Goal: Information Seeking & Learning: Learn about a topic

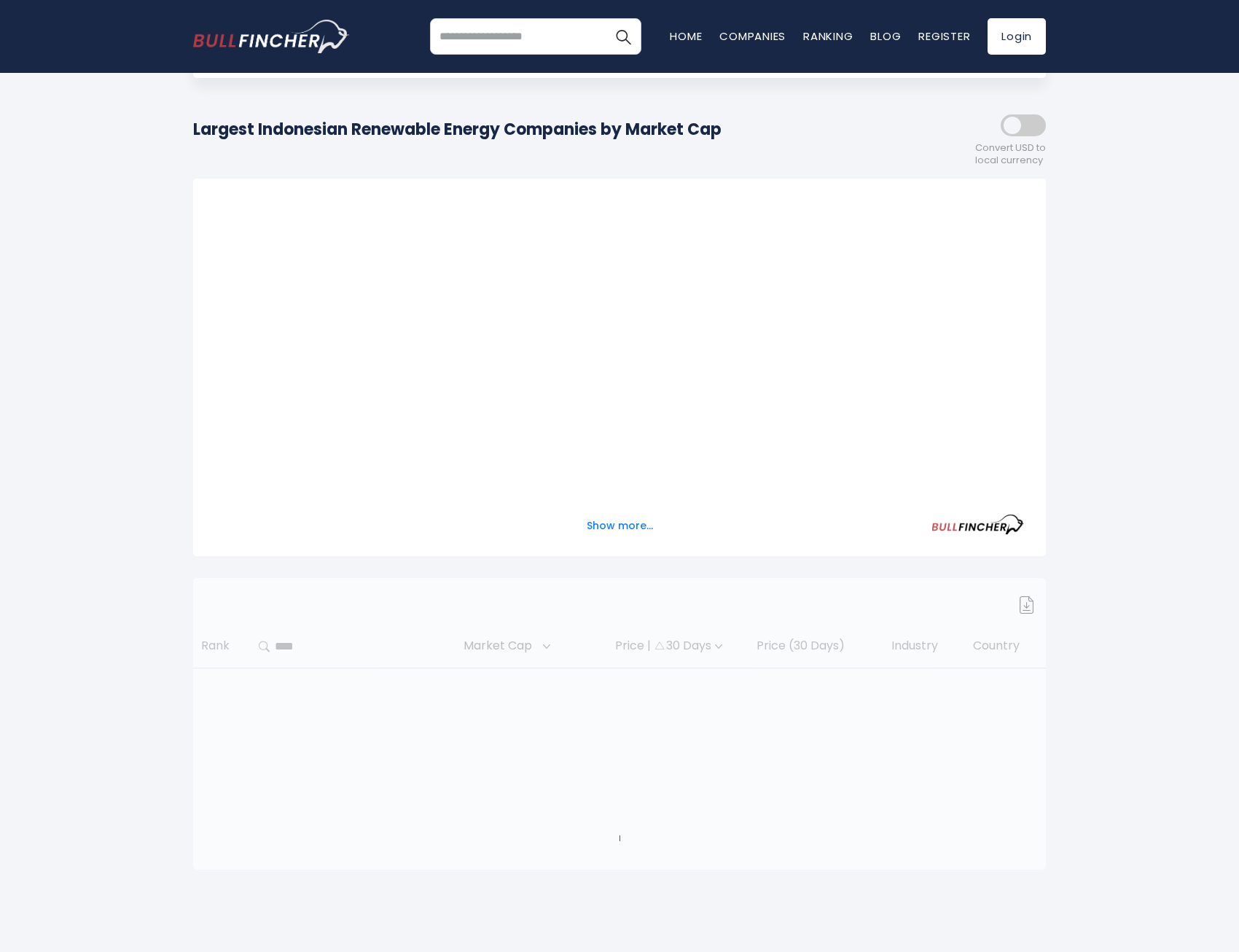
scroll to position [146, 0]
click at [613, 528] on button "Show more..." at bounding box center [619, 525] width 84 height 24
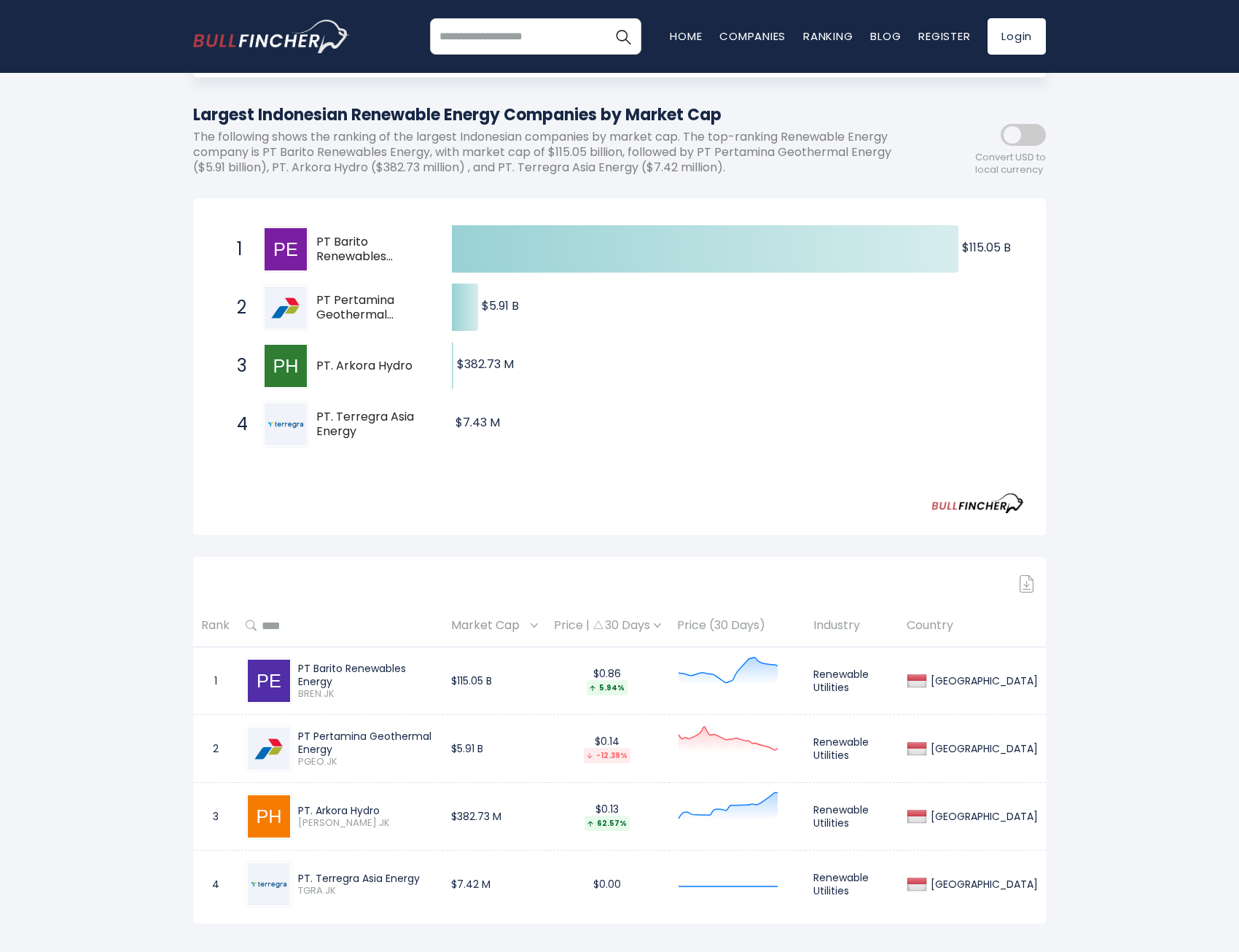
click at [363, 431] on span "PT. Terregra Asia Energy" at bounding box center [371, 425] width 110 height 31
drag, startPoint x: 363, startPoint y: 433, endPoint x: 299, endPoint y: 406, distance: 69.5
click at [299, 406] on div "4 PT. Terregra Asia Energy TGRA.JK" at bounding box center [328, 424] width 197 height 47
click at [354, 363] on span "PT. Arkora Hydro" at bounding box center [371, 366] width 110 height 15
click at [279, 355] on img at bounding box center [285, 366] width 42 height 42
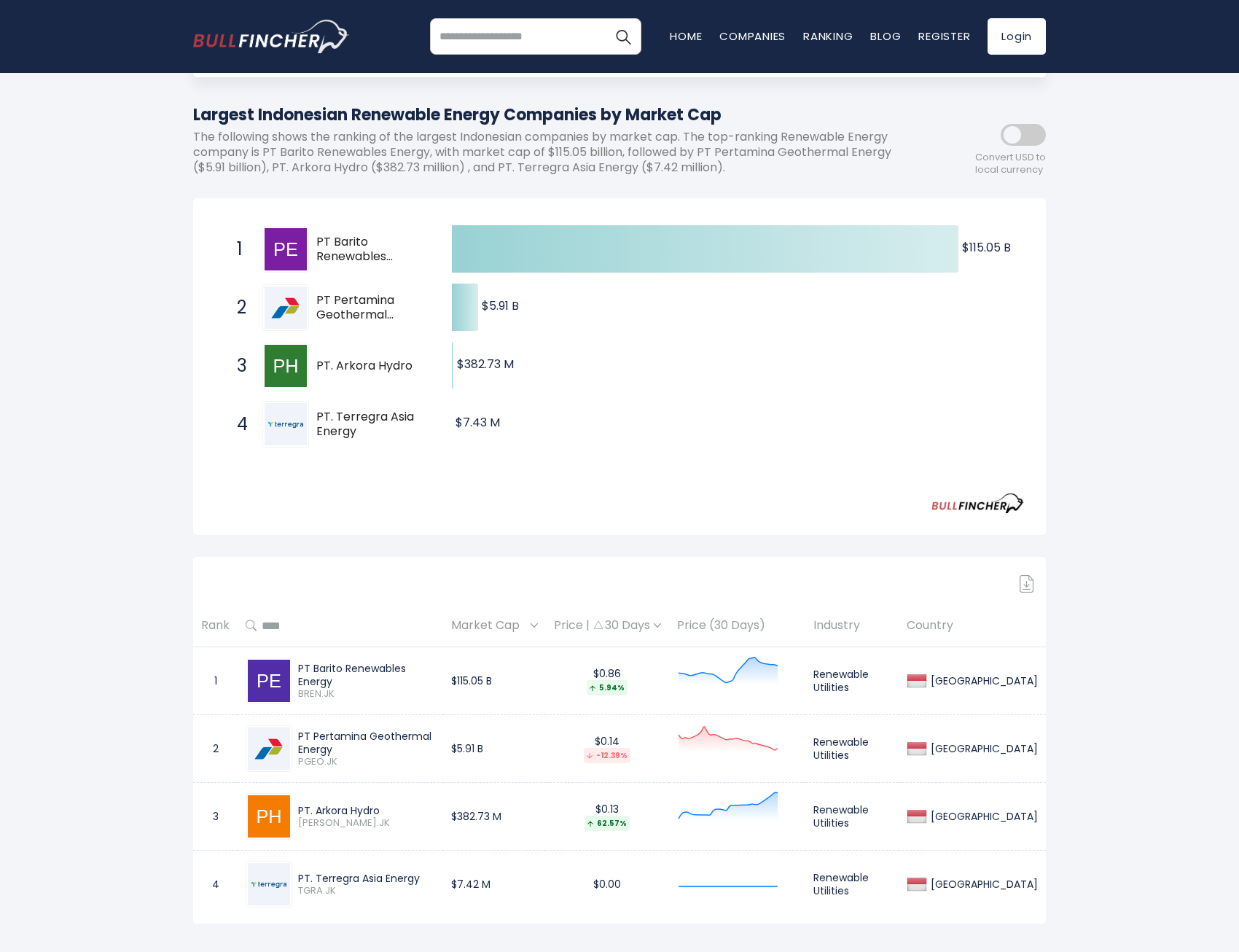
click at [319, 358] on div "3 PT. Arkora Hydro ARKO.JK" at bounding box center [328, 365] width 197 height 47
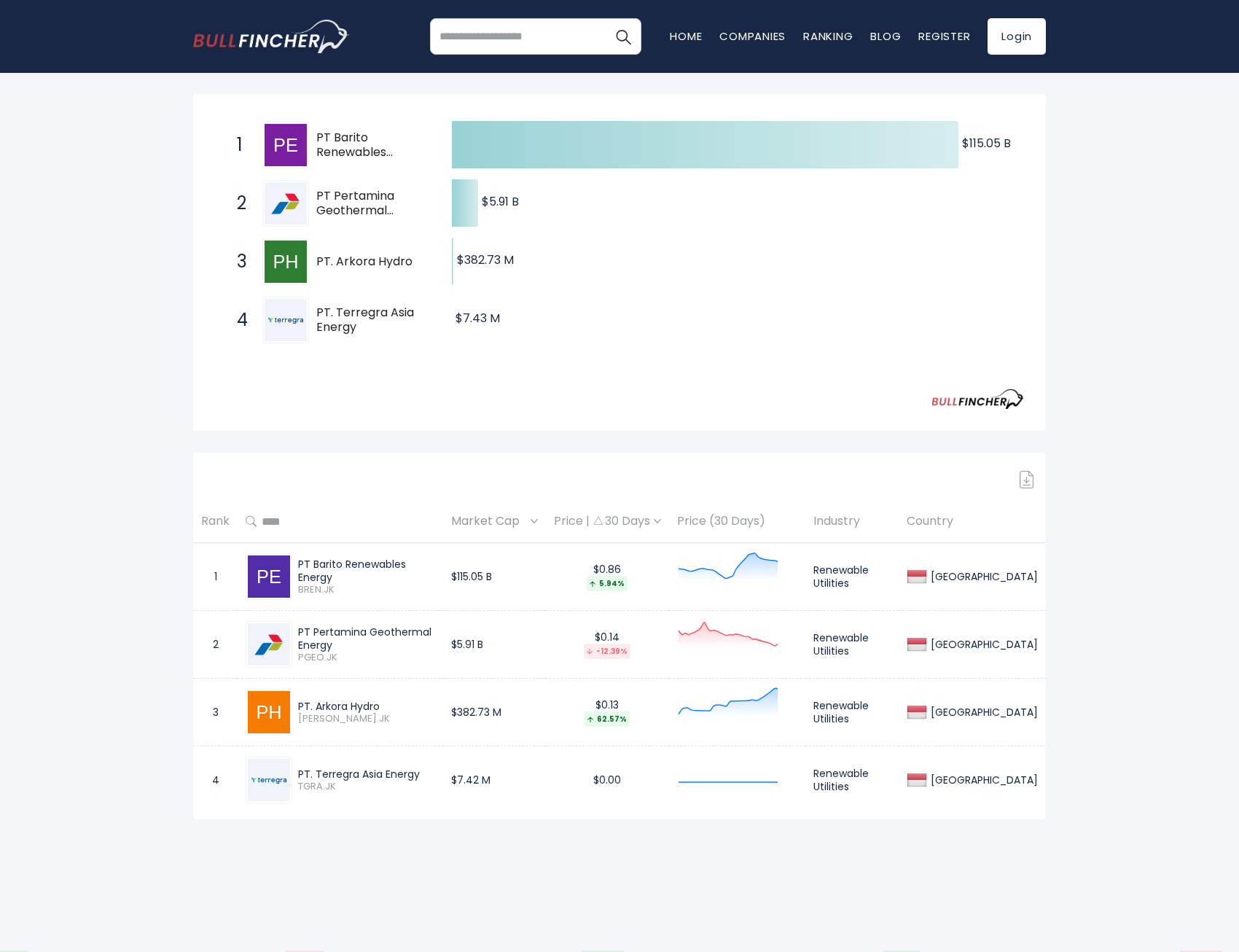
scroll to position [292, 0]
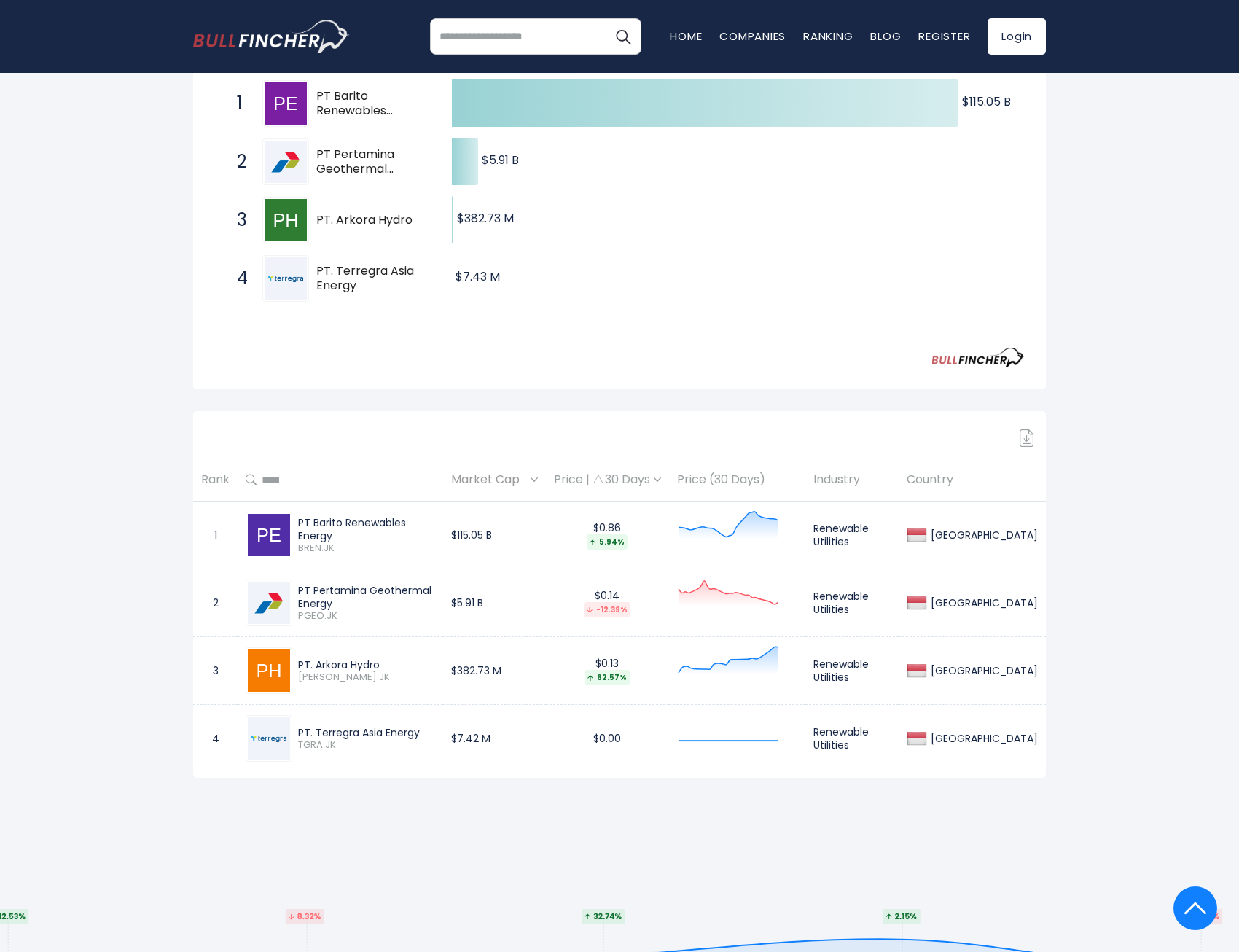
click at [322, 677] on span "ARKO.JK" at bounding box center [366, 677] width 137 height 13
click at [342, 659] on div "PT. Arkora Hydro" at bounding box center [366, 664] width 137 height 13
click at [253, 654] on img at bounding box center [269, 670] width 42 height 42
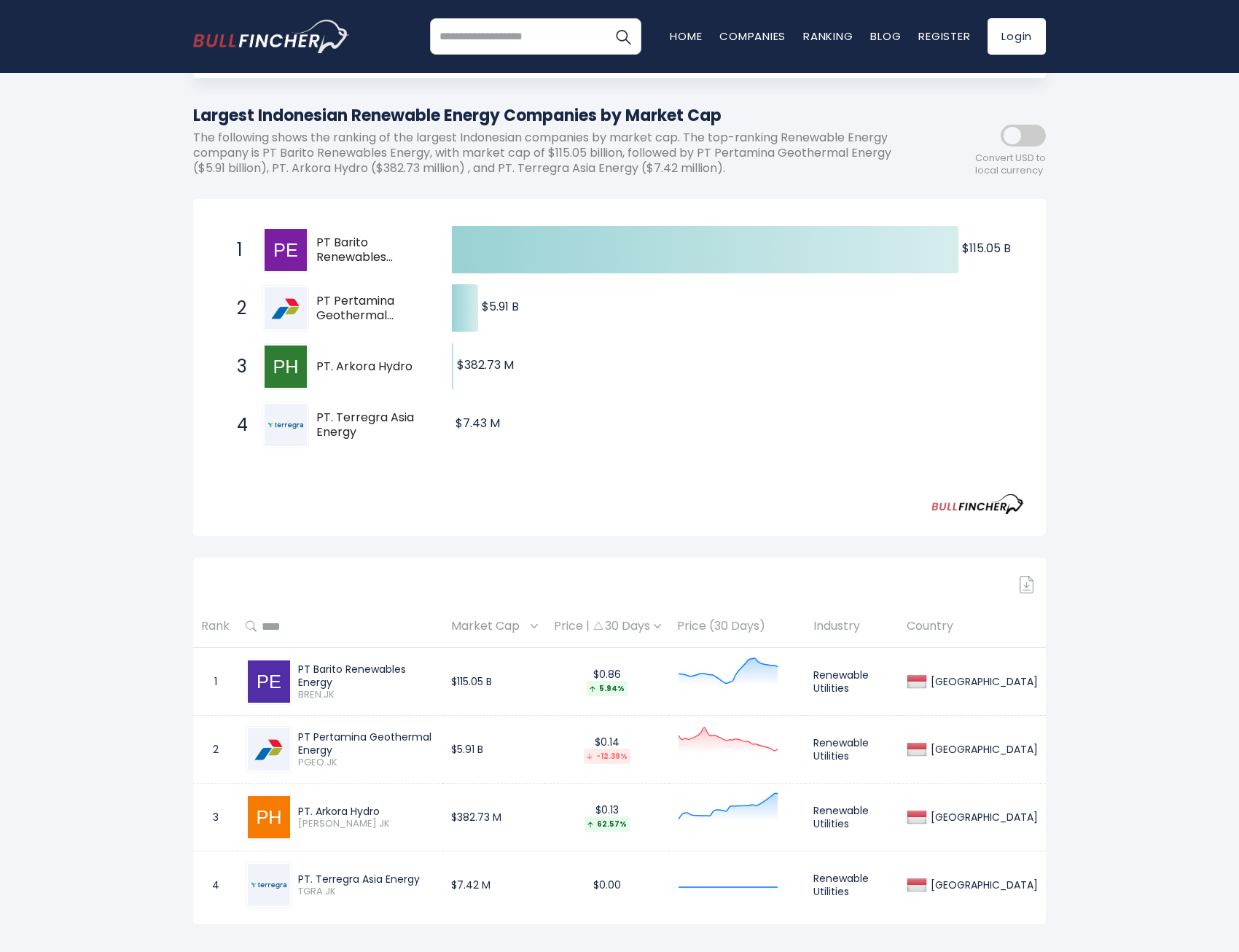
scroll to position [74, 0]
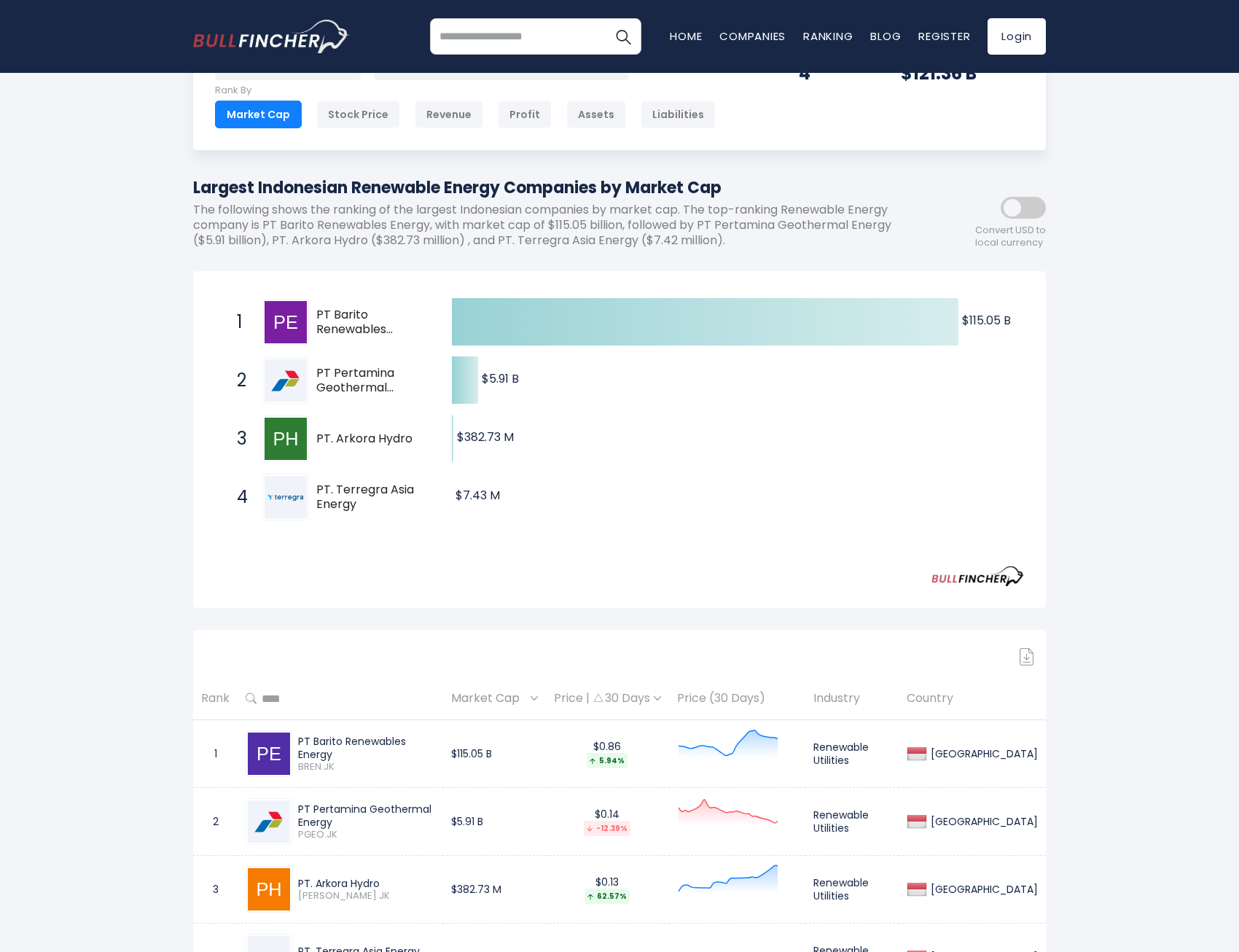
drag, startPoint x: 372, startPoint y: 511, endPoint x: 342, endPoint y: 485, distance: 39.7
click at [343, 485] on div "4 PT. Terregra Asia Energy TGRA.JK" at bounding box center [328, 497] width 197 height 47
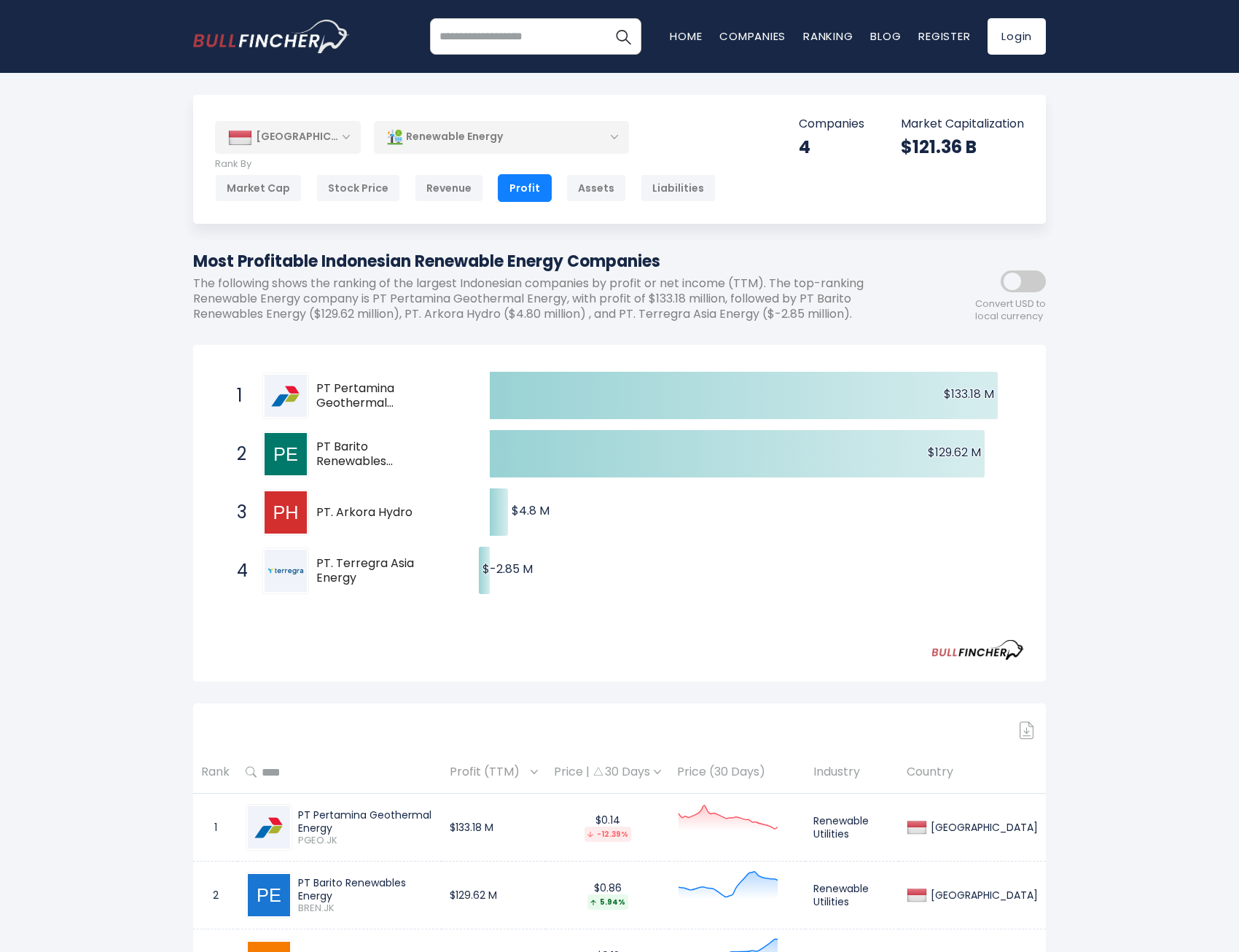
click at [424, 146] on div "Renewable Energy" at bounding box center [501, 137] width 255 height 33
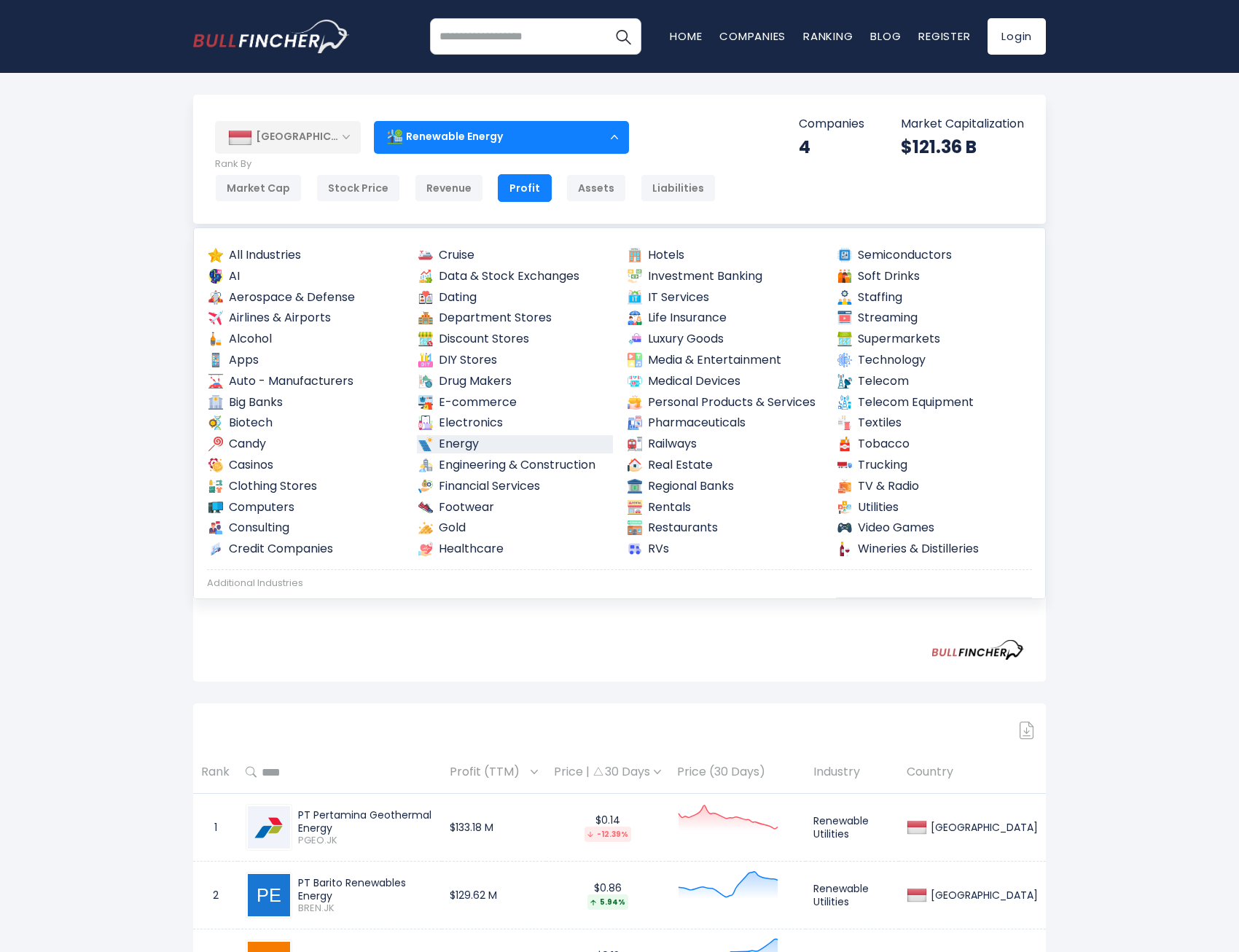
click at [443, 447] on link "Energy" at bounding box center [515, 443] width 197 height 18
